Goal: Task Accomplishment & Management: Use online tool/utility

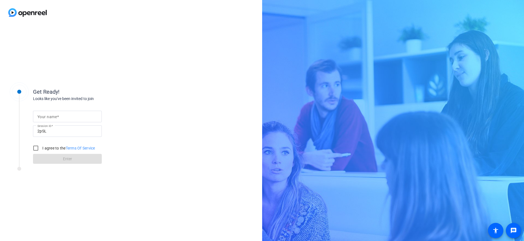
click at [72, 116] on input "Your name" at bounding box center [67, 116] width 60 height 7
type input "[PERSON_NAME]"
click at [36, 148] on input "I agree to the Terms Of Service" at bounding box center [35, 148] width 11 height 11
checkbox input "true"
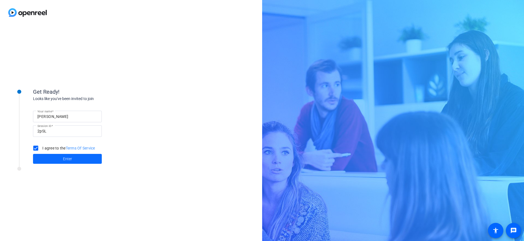
click at [60, 160] on span at bounding box center [67, 158] width 69 height 13
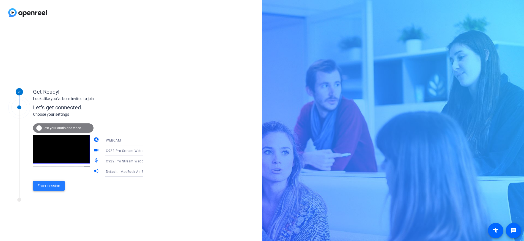
click at [50, 189] on span "Enter session" at bounding box center [48, 186] width 23 height 6
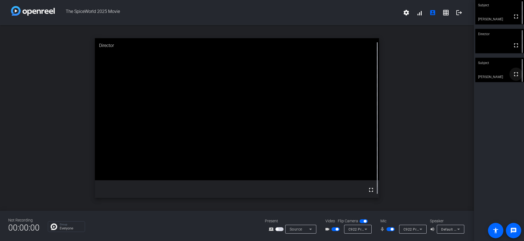
click at [513, 74] on mat-icon "fullscreen" at bounding box center [515, 74] width 7 height 7
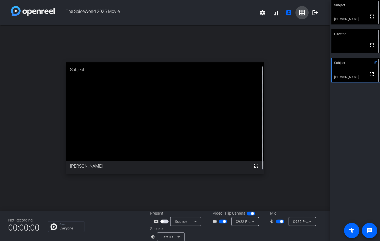
click at [300, 11] on mat-icon "grid_on" at bounding box center [302, 12] width 7 height 7
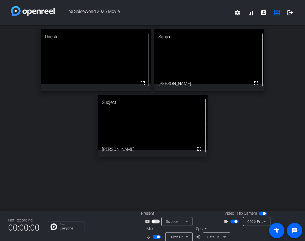
click at [231, 220] on span "button" at bounding box center [235, 222] width 8 height 4
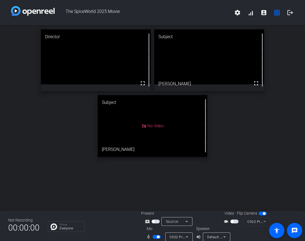
click at [231, 221] on span "button" at bounding box center [232, 221] width 3 height 3
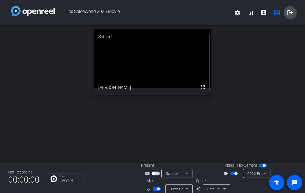
click at [288, 13] on mat-icon "logout" at bounding box center [290, 12] width 7 height 7
